Goal: Transaction & Acquisition: Subscribe to service/newsletter

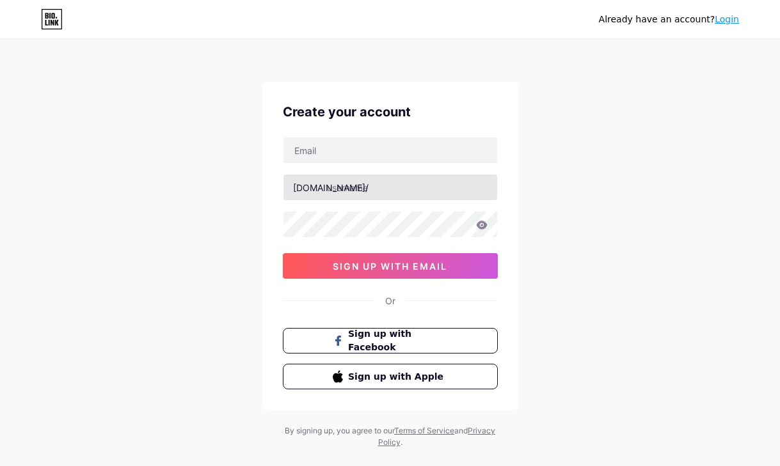
type input "[EMAIL_ADDRESS][DOMAIN_NAME]"
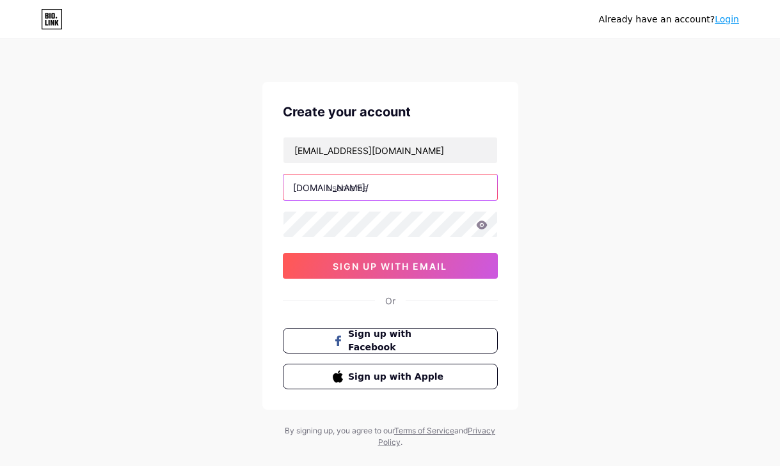
click at [351, 187] on input "text" at bounding box center [390, 188] width 214 height 26
click at [349, 187] on input "ballorrbit" at bounding box center [390, 188] width 214 height 26
drag, startPoint x: 350, startPoint y: 191, endPoint x: 325, endPoint y: 192, distance: 25.0
click at [325, 192] on div "[DOMAIN_NAME]/ ballorbit" at bounding box center [390, 187] width 215 height 27
type input "ballorbit"
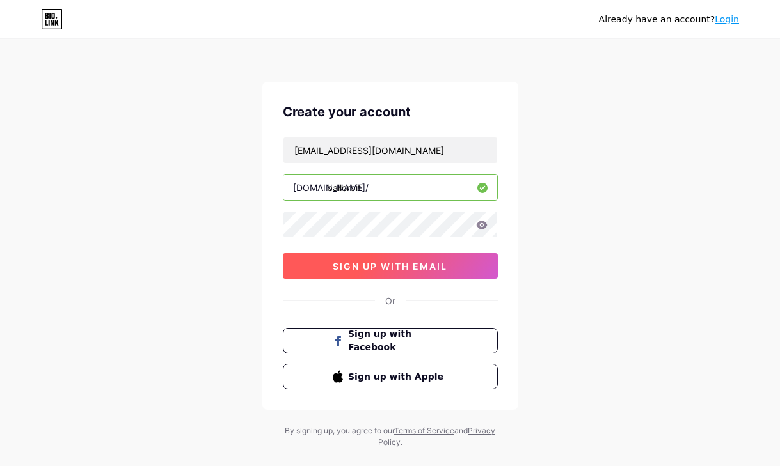
click at [379, 271] on span "sign up with email" at bounding box center [390, 266] width 115 height 11
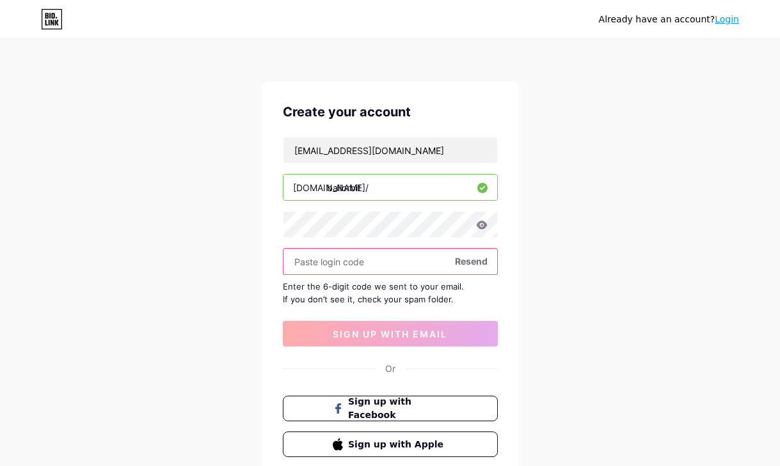
paste input "267068"
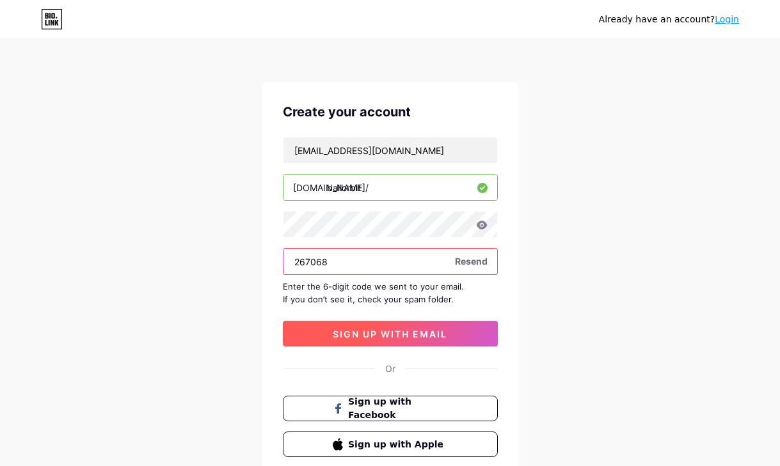
type input "267068"
click at [383, 340] on button "sign up with email" at bounding box center [390, 334] width 215 height 26
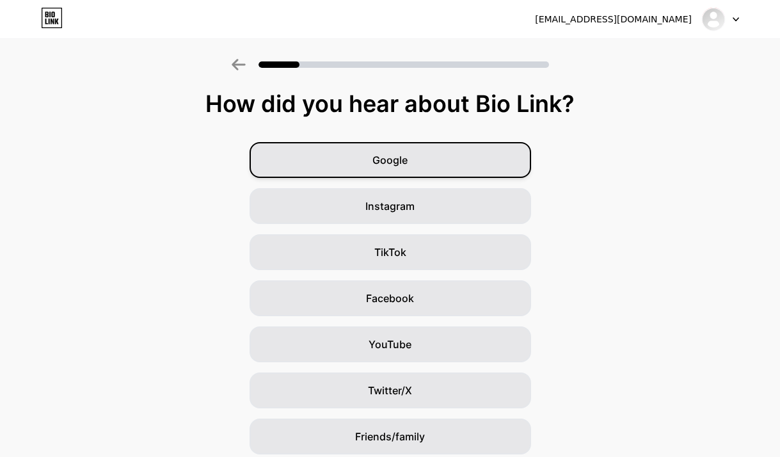
click at [417, 167] on div "Google" at bounding box center [391, 160] width 282 height 36
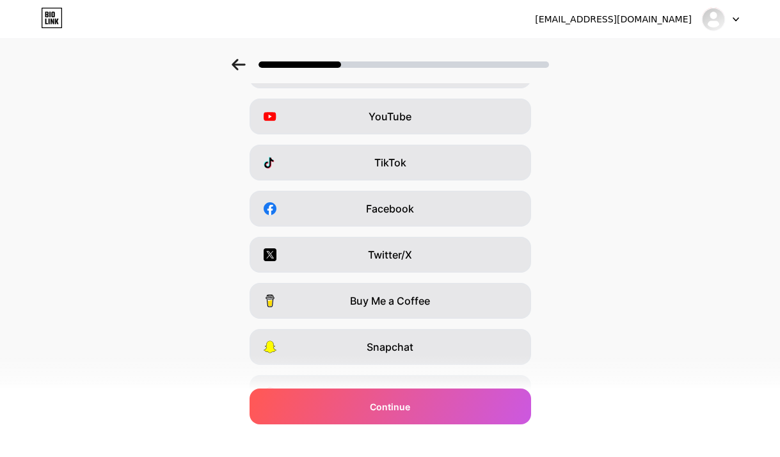
scroll to position [159, 0]
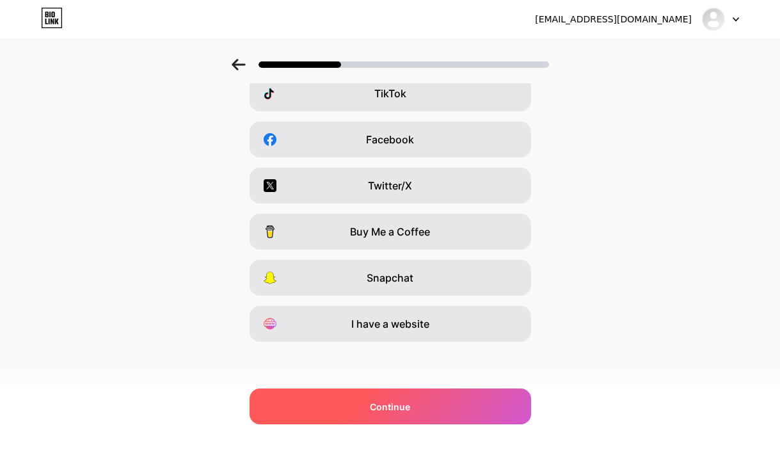
click at [426, 399] on div "Continue" at bounding box center [391, 406] width 282 height 36
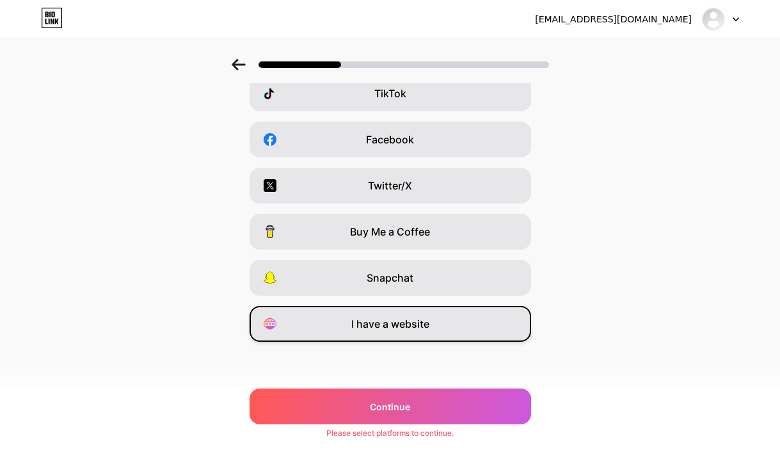
click at [429, 323] on span "I have a website" at bounding box center [390, 323] width 78 height 15
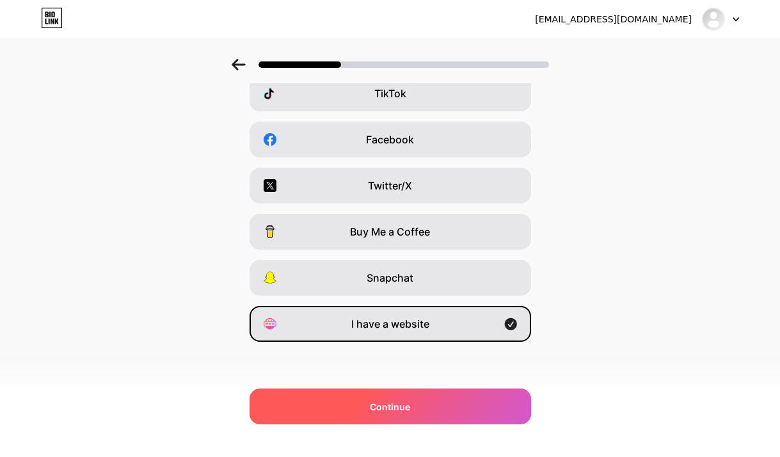
click at [418, 408] on div "Continue" at bounding box center [391, 406] width 282 height 36
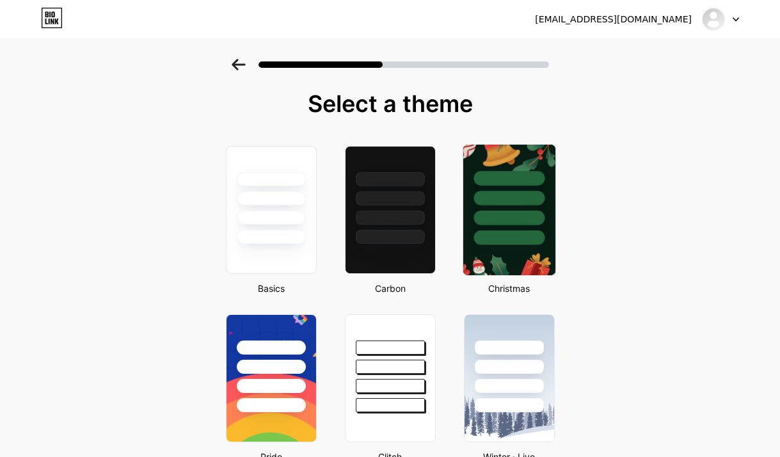
click at [509, 225] on div at bounding box center [509, 195] width 92 height 100
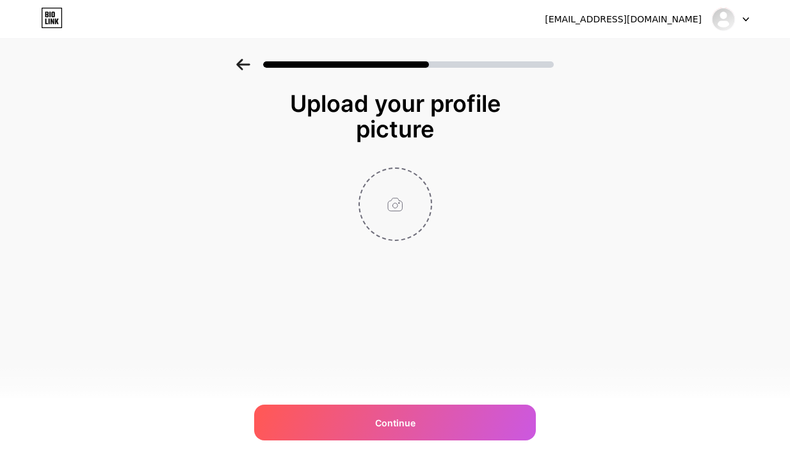
click at [392, 212] on input "file" at bounding box center [395, 204] width 71 height 71
type input "C:\fakepath\ball orbit.jpg"
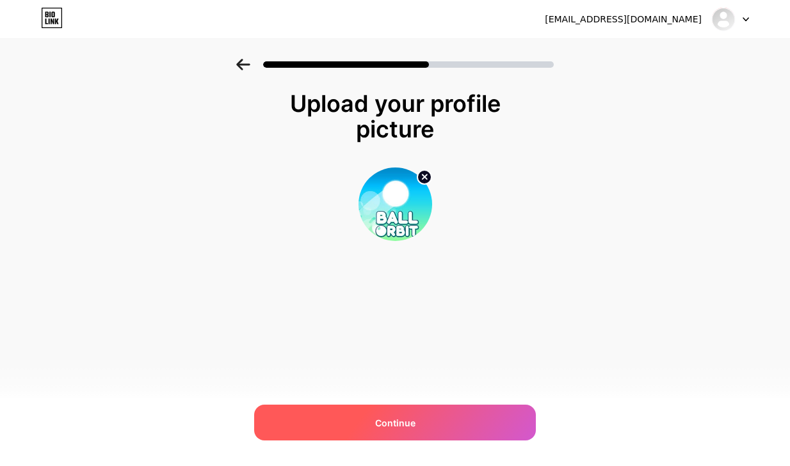
click at [443, 417] on div "Continue" at bounding box center [395, 423] width 282 height 36
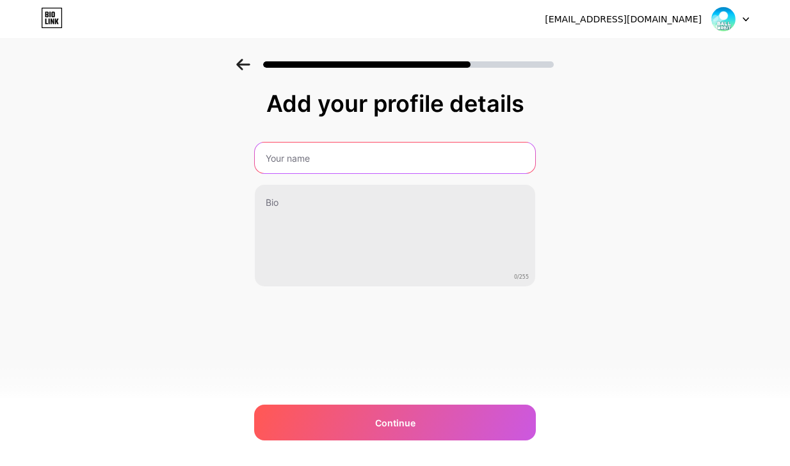
click at [322, 166] on input "text" at bounding box center [395, 158] width 280 height 31
type input "Ball Orbit"
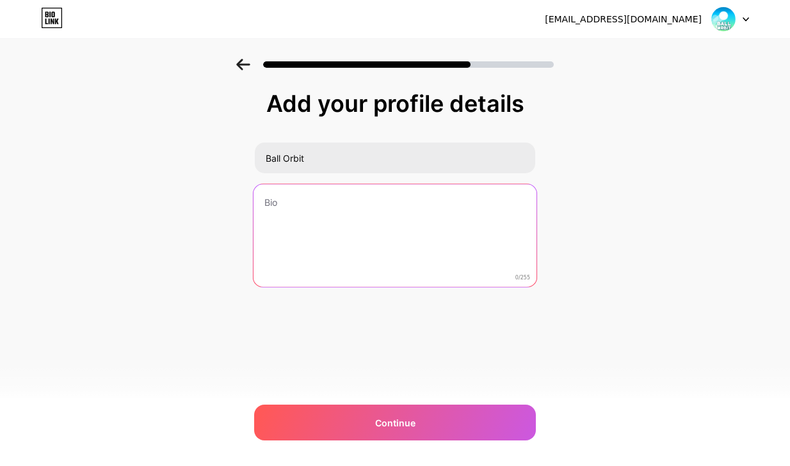
click at [339, 217] on textarea at bounding box center [394, 236] width 283 height 104
click at [427, 242] on textarea at bounding box center [394, 236] width 283 height 104
paste textarea "Ball Orbit combines minimalist design with nonstop action. The gameplay is easy…"
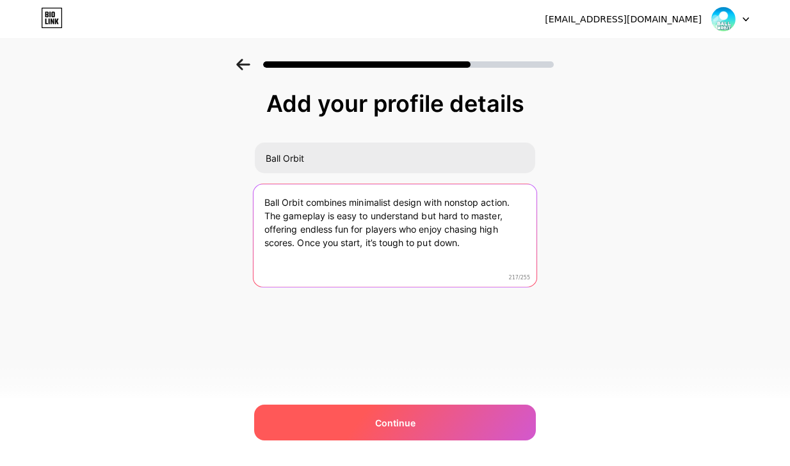
type textarea "Ball Orbit combines minimalist design with nonstop action. The gameplay is easy…"
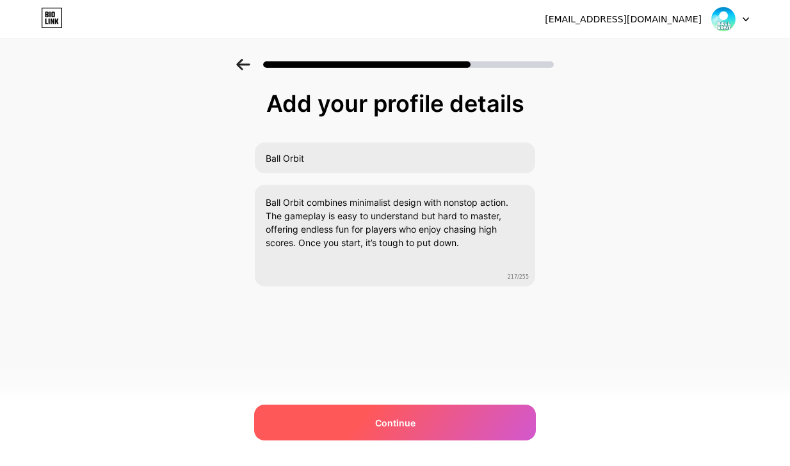
click at [409, 415] on div "Continue" at bounding box center [395, 423] width 282 height 36
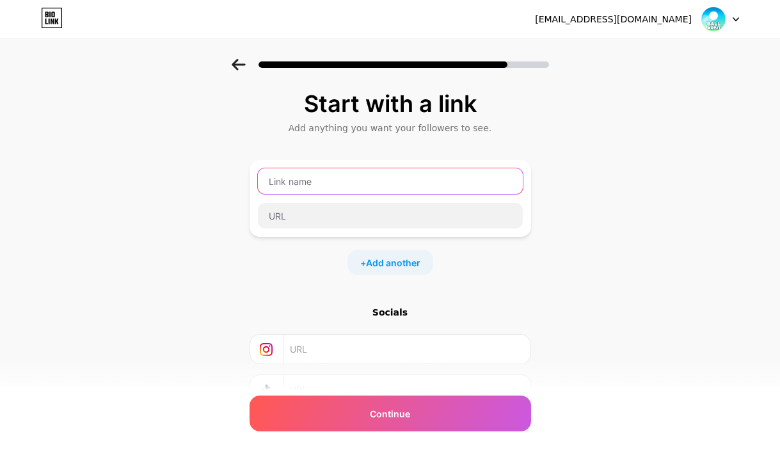
click at [342, 180] on input "text" at bounding box center [390, 181] width 265 height 26
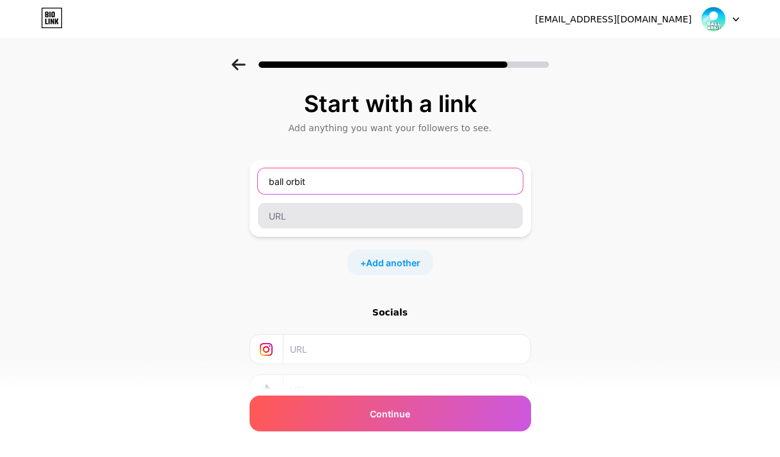
type input "ball orbit"
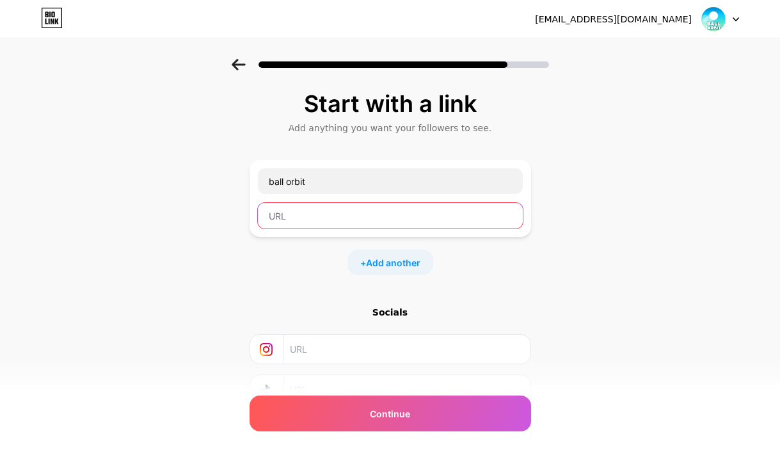
click at [321, 209] on input "text" at bounding box center [390, 216] width 265 height 26
click at [329, 214] on input "text" at bounding box center [390, 216] width 265 height 26
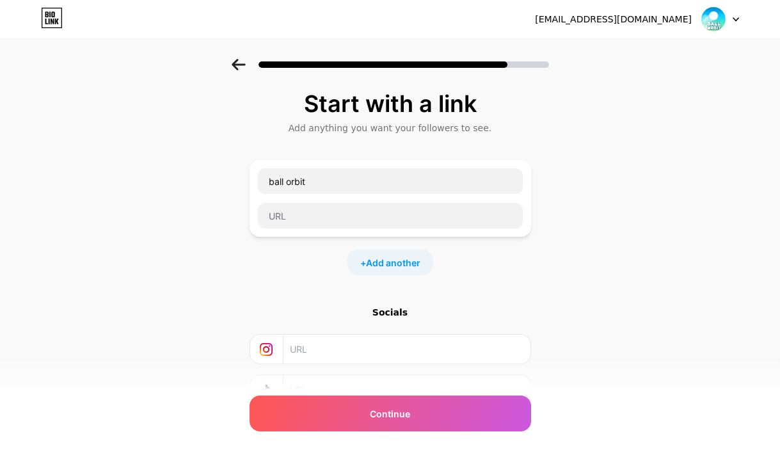
click at [202, 264] on div "Start with a link Add anything you want your followers to see. ball orbit + Add…" at bounding box center [390, 284] width 780 height 450
click at [308, 202] on div at bounding box center [390, 215] width 266 height 27
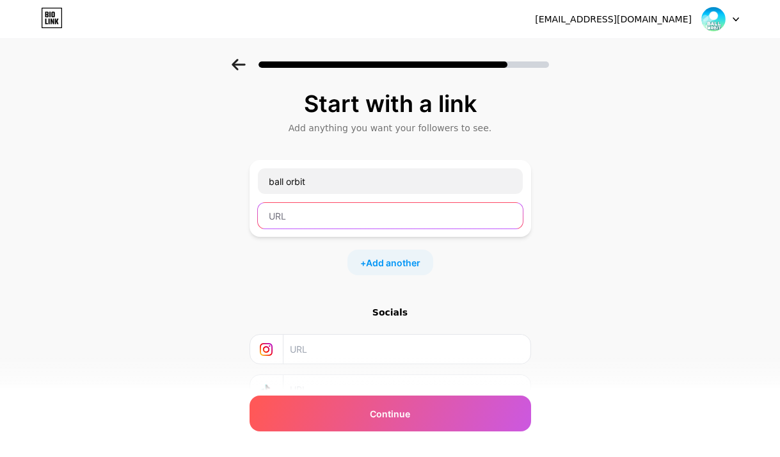
click at [308, 215] on input "text" at bounding box center [390, 216] width 265 height 26
paste input "[URL][DOMAIN_NAME]"
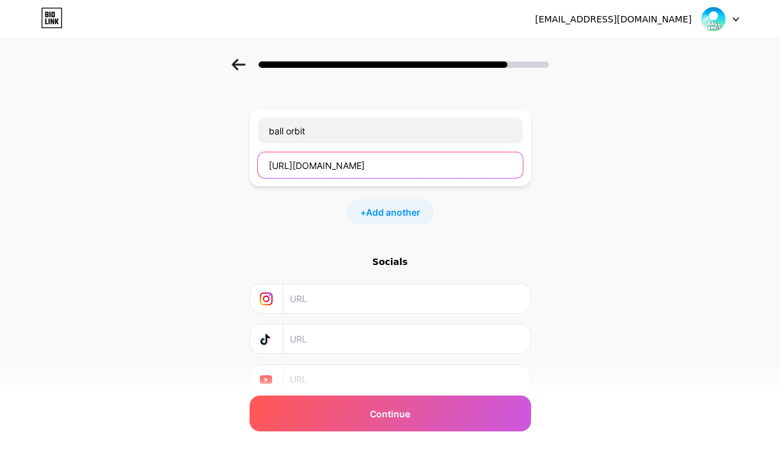
scroll to position [103, 0]
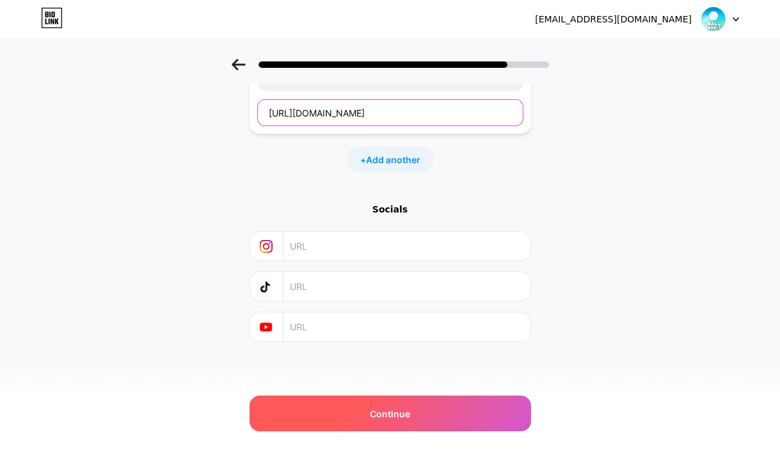
type input "[URL][DOMAIN_NAME]"
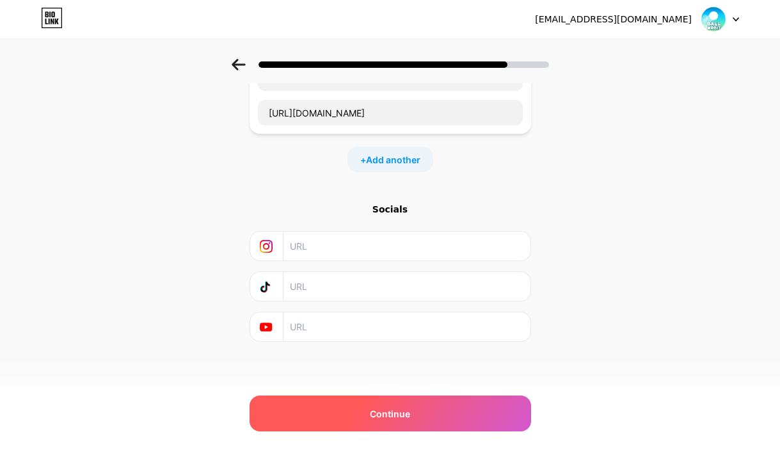
click at [392, 409] on span "Continue" at bounding box center [390, 413] width 40 height 13
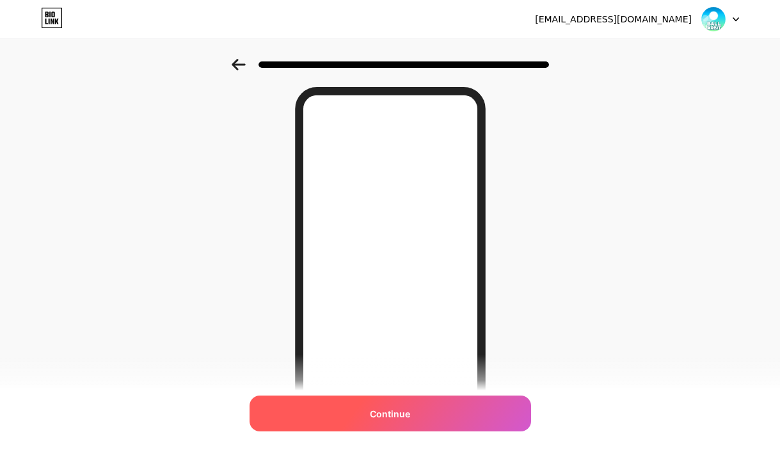
scroll to position [64, 0]
click at [408, 411] on span "Continue" at bounding box center [390, 413] width 40 height 13
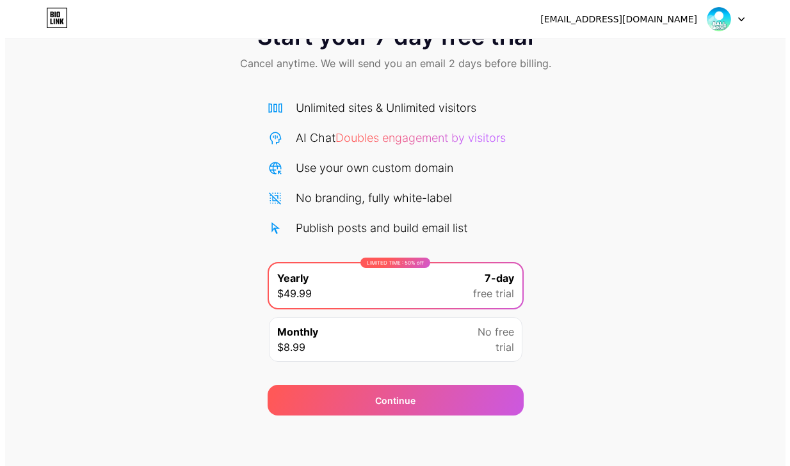
scroll to position [49, 0]
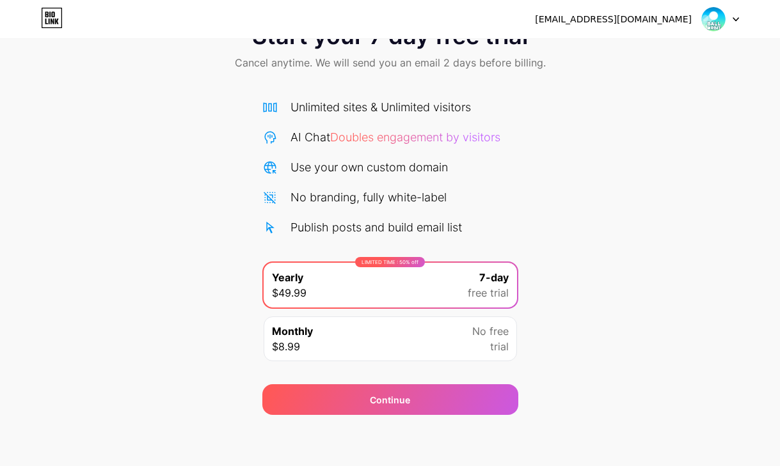
click at [429, 339] on div "Monthly $8.99 No free trial" at bounding box center [390, 339] width 253 height 45
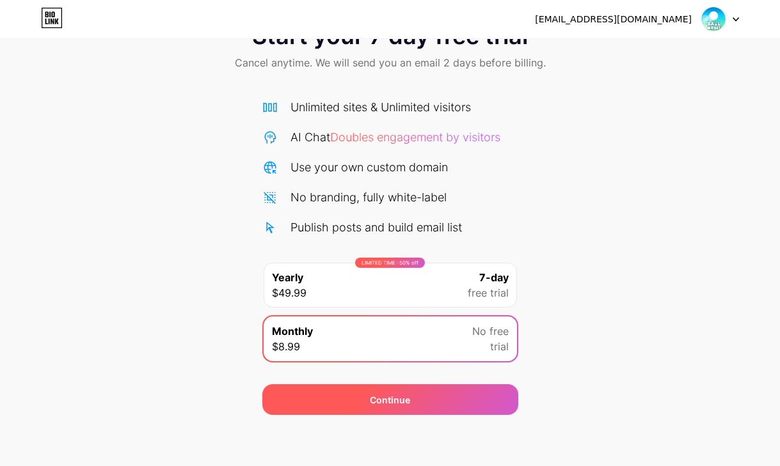
click at [419, 402] on div "Continue" at bounding box center [390, 400] width 256 height 31
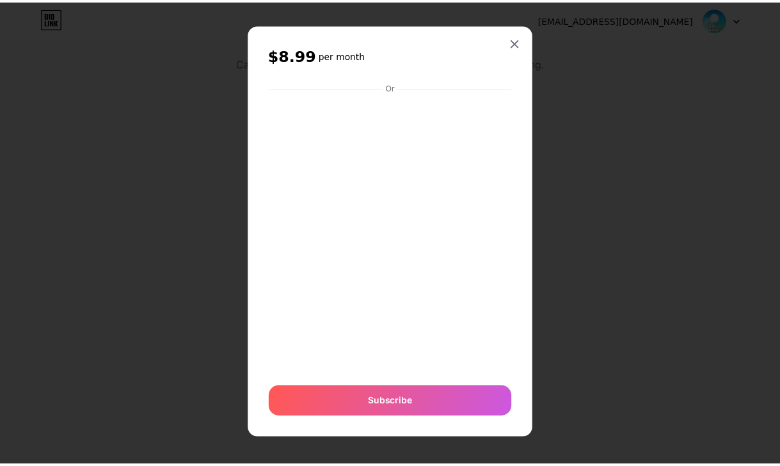
scroll to position [5, 0]
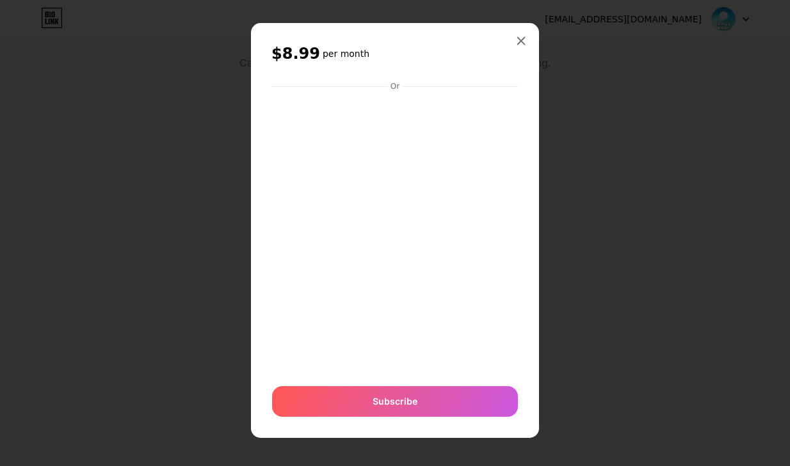
click at [515, 24] on div "$8.99 per month Or Subscribe" at bounding box center [395, 230] width 288 height 415
click at [516, 46] on div at bounding box center [520, 40] width 23 height 23
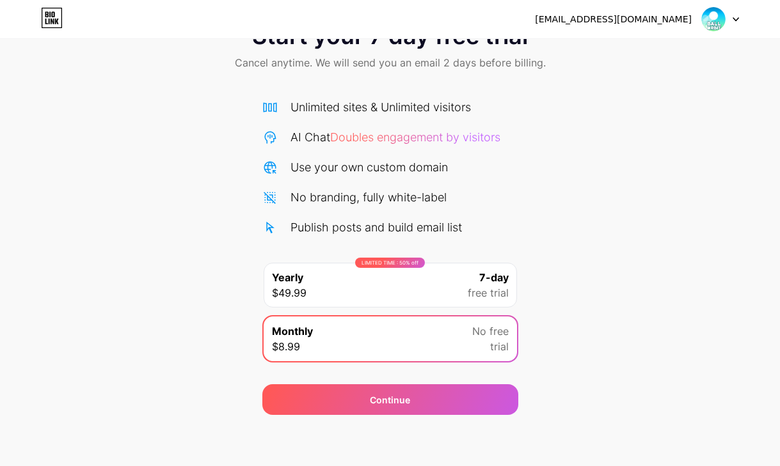
click at [432, 346] on div "Monthly $8.99 No free trial" at bounding box center [390, 339] width 253 height 45
click at [399, 284] on div "LIMITED TIME : 50% off Yearly $49.99 7-day free trial" at bounding box center [390, 285] width 253 height 45
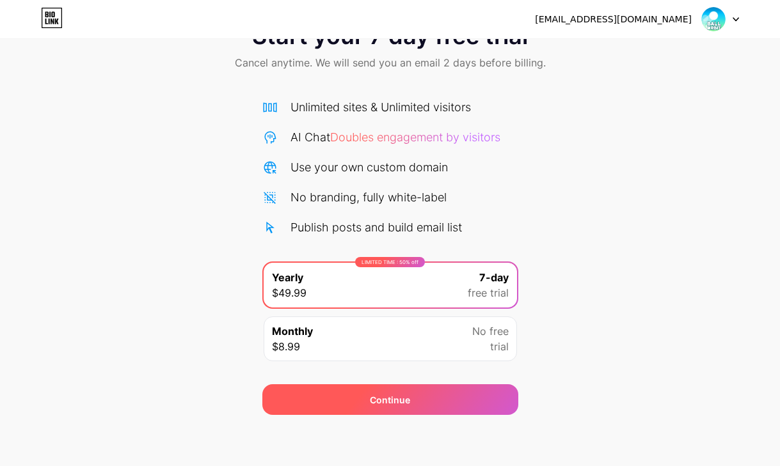
click at [404, 401] on div "Continue" at bounding box center [390, 400] width 40 height 13
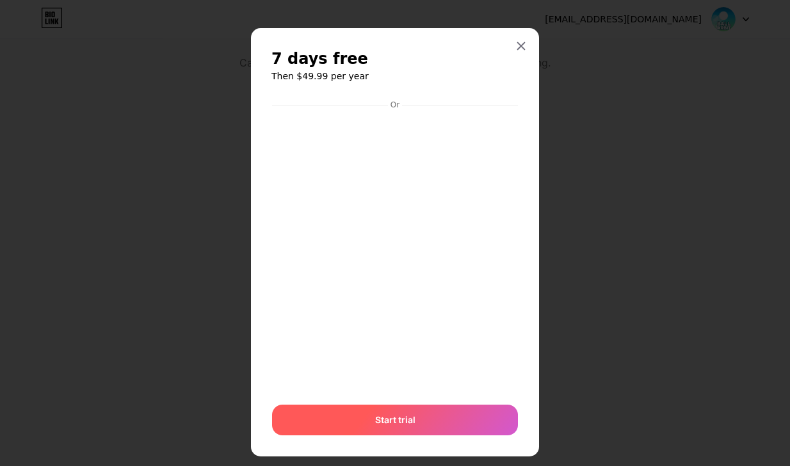
click at [404, 422] on span "Start trial" at bounding box center [395, 419] width 40 height 13
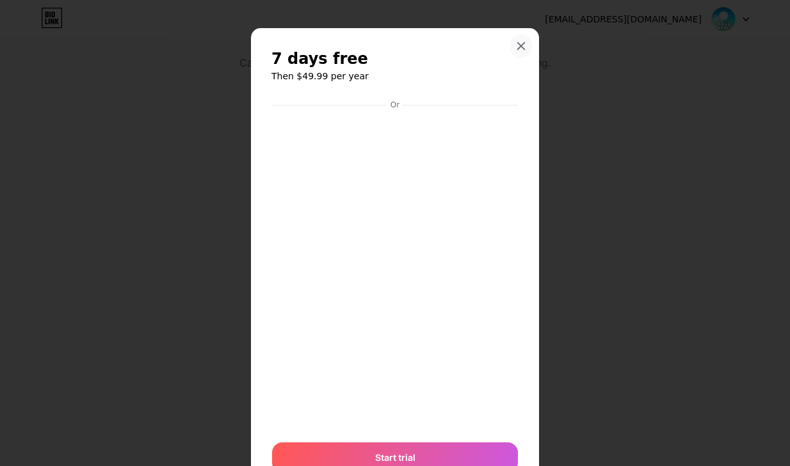
click at [520, 41] on icon at bounding box center [521, 46] width 10 height 10
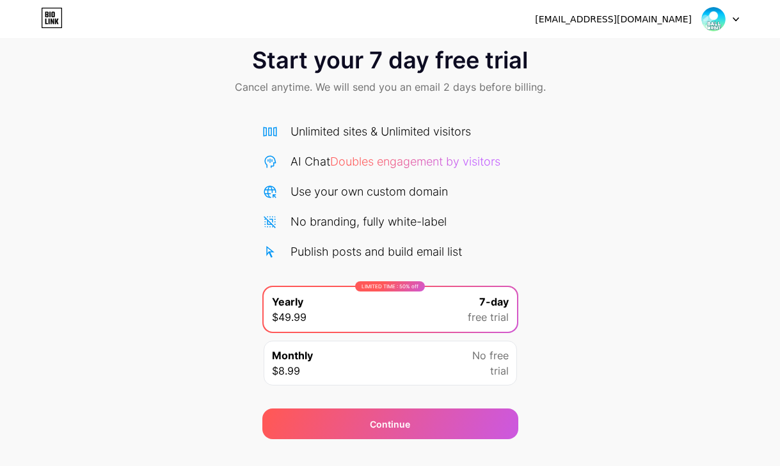
scroll to position [49, 0]
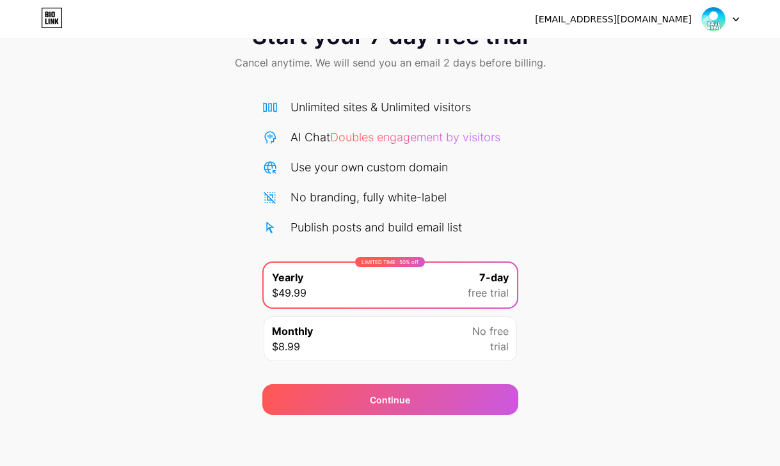
click at [471, 298] on span "free trial" at bounding box center [488, 292] width 41 height 15
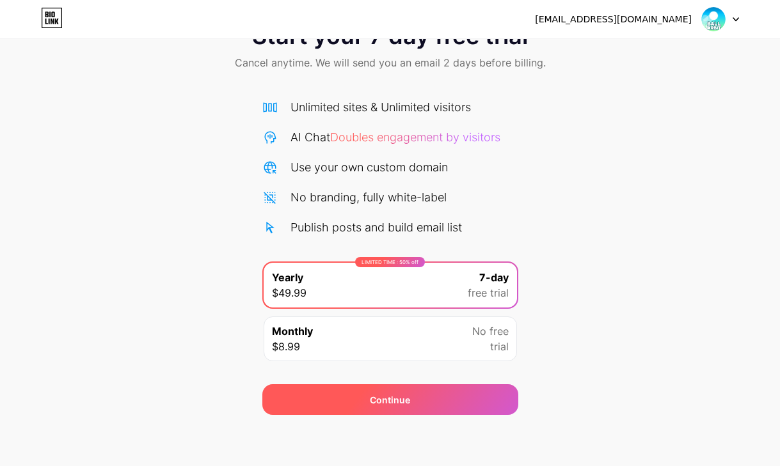
click at [466, 397] on div "Continue" at bounding box center [390, 400] width 256 height 31
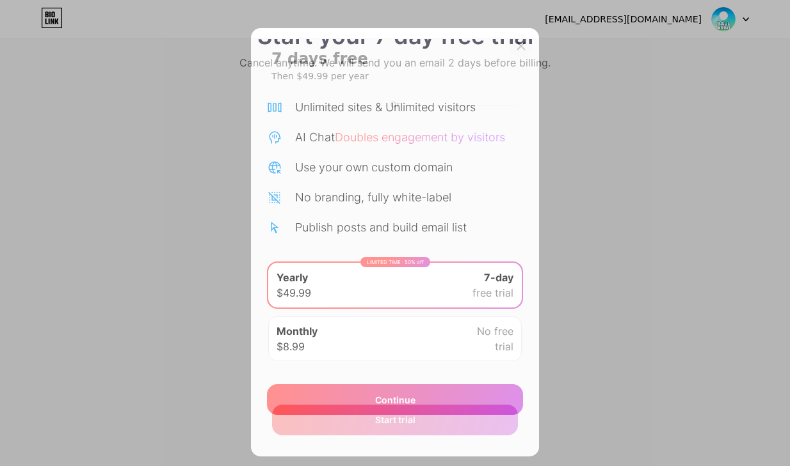
click at [516, 50] on icon at bounding box center [521, 46] width 10 height 10
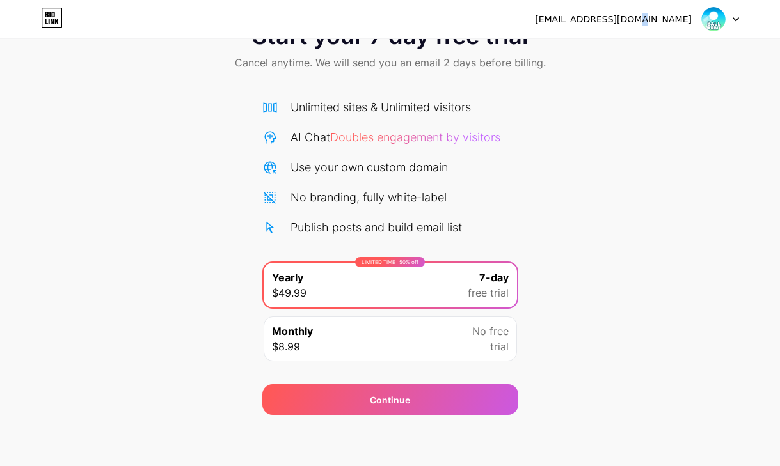
click at [670, 28] on div "[EMAIL_ADDRESS][DOMAIN_NAME]" at bounding box center [637, 19] width 204 height 23
click at [706, 21] on img at bounding box center [713, 19] width 24 height 24
click at [617, 20] on div "[EMAIL_ADDRESS][DOMAIN_NAME]" at bounding box center [613, 19] width 157 height 13
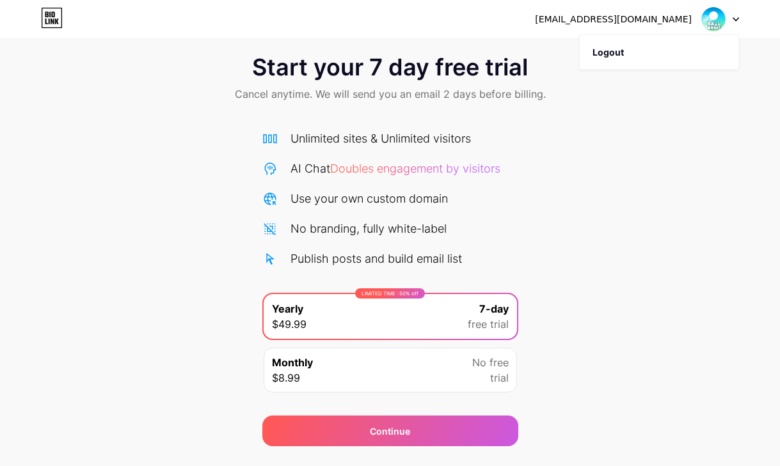
scroll to position [0, 0]
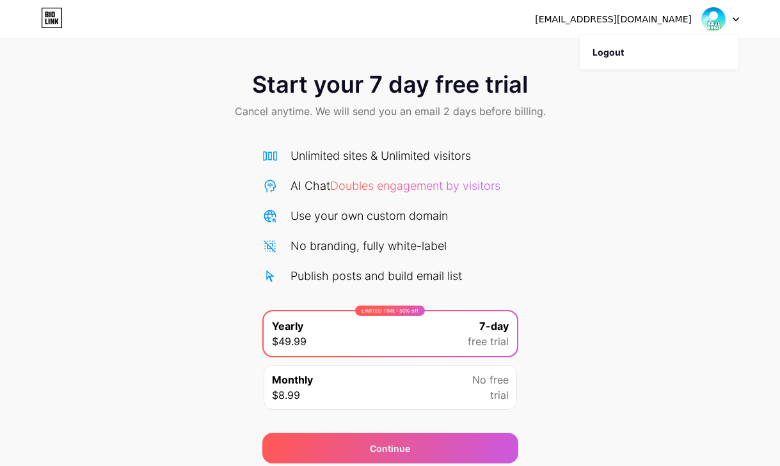
click at [56, 19] on icon at bounding box center [52, 18] width 22 height 20
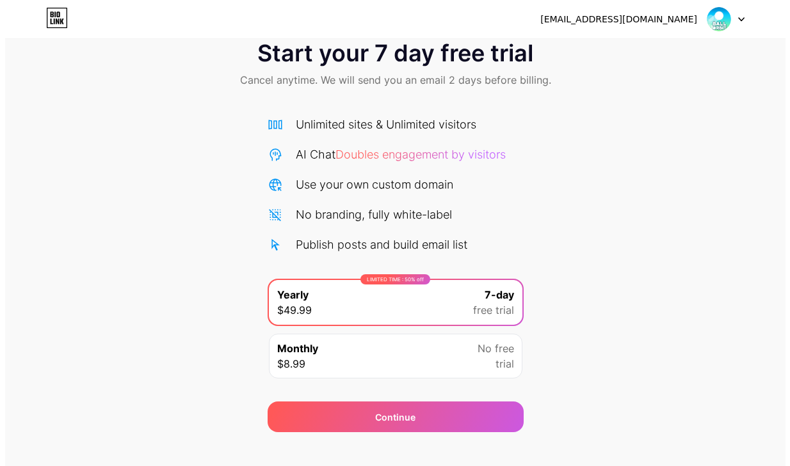
scroll to position [49, 0]
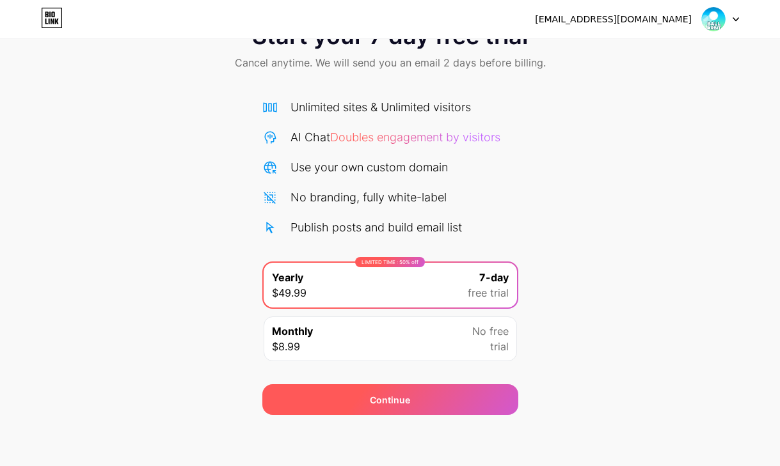
click at [378, 399] on div "Continue" at bounding box center [390, 400] width 40 height 13
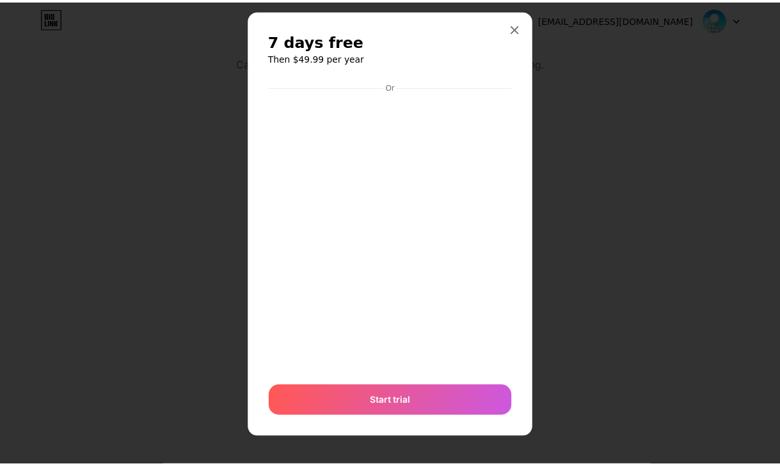
scroll to position [19, 0]
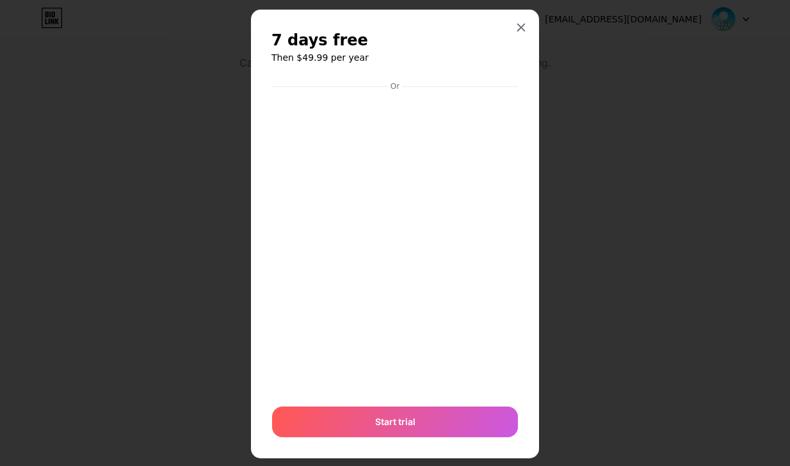
click at [516, 31] on icon at bounding box center [521, 27] width 10 height 10
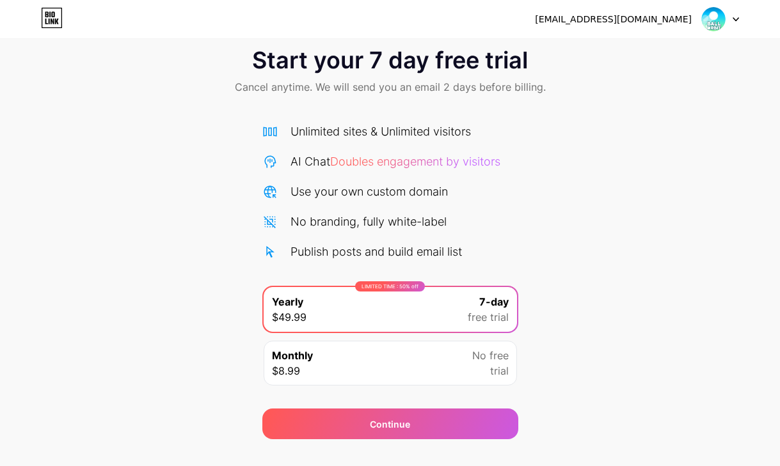
scroll to position [0, 0]
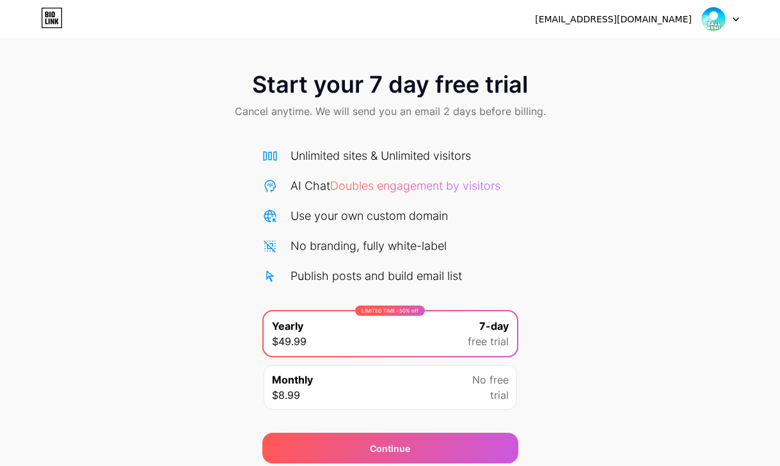
click at [649, 25] on div "[EMAIL_ADDRESS][DOMAIN_NAME]" at bounding box center [613, 19] width 157 height 13
click at [721, 15] on img at bounding box center [713, 19] width 24 height 24
click at [623, 19] on div "[EMAIL_ADDRESS][DOMAIN_NAME]" at bounding box center [613, 19] width 157 height 13
